Goal: Information Seeking & Learning: Learn about a topic

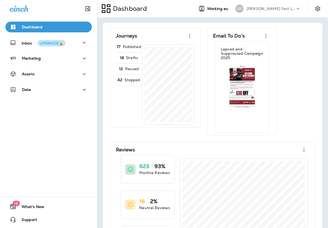
click at [271, 9] on p "[PERSON_NAME] Fast Lube dba [PERSON_NAME]" at bounding box center [271, 8] width 49 height 4
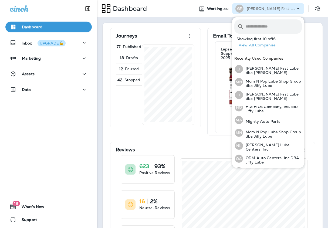
scroll to position [143, 0]
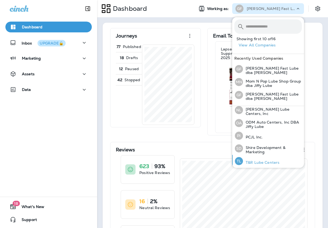
click at [259, 161] on p "T&R Lube Centers" at bounding box center [261, 162] width 36 height 4
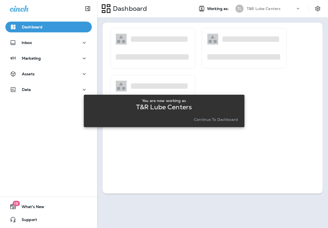
click at [205, 120] on p "Continue to Dashboard" at bounding box center [216, 119] width 44 height 4
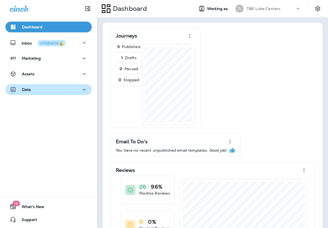
click at [47, 87] on div "Data" at bounding box center [49, 89] width 78 height 7
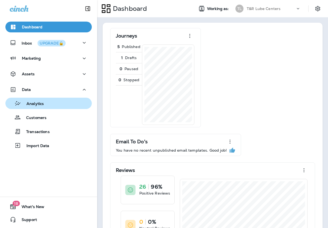
click at [38, 107] on div "Analytics" at bounding box center [26, 103] width 36 height 8
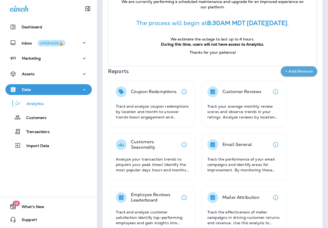
scroll to position [53, 0]
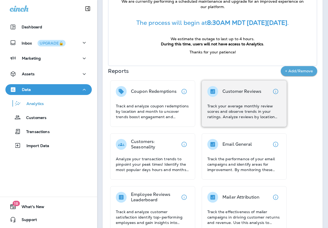
click at [228, 101] on div "Customer Reviews Track your average monthly review scores and observe trends in…" at bounding box center [244, 102] width 74 height 33
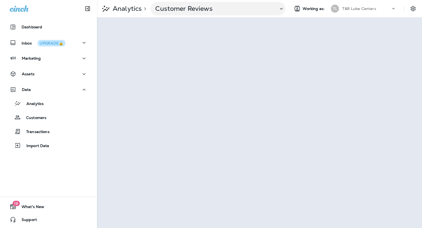
scroll to position [0, 0]
click at [182, 8] on p "Customer Reviews" at bounding box center [214, 9] width 119 height 8
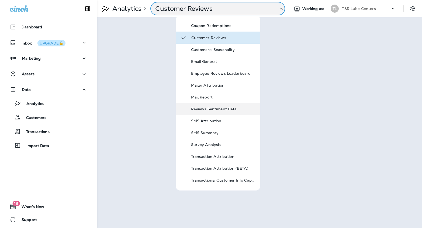
click at [217, 111] on div "Reviews Sentiment Beta" at bounding box center [223, 109] width 65 height 6
